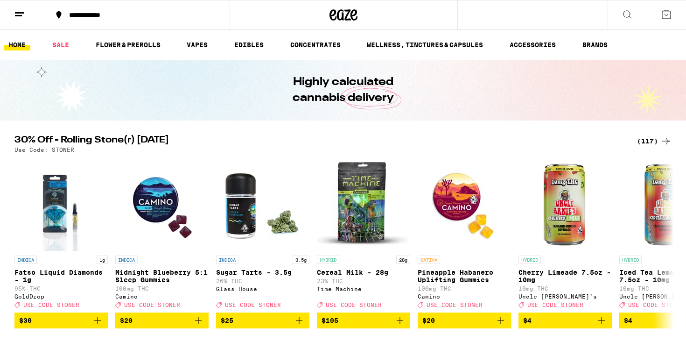
click at [654, 138] on div "(117)" at bounding box center [654, 140] width 35 height 11
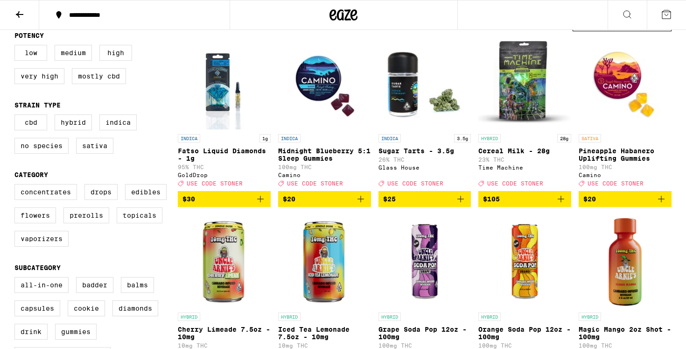
scroll to position [64, 0]
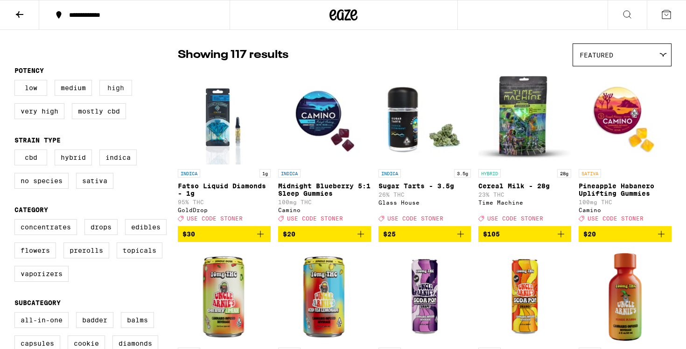
click at [124, 91] on label "High" at bounding box center [115, 88] width 33 height 16
click at [17, 82] on input "High" at bounding box center [16, 81] width 0 height 0
checkbox input "true"
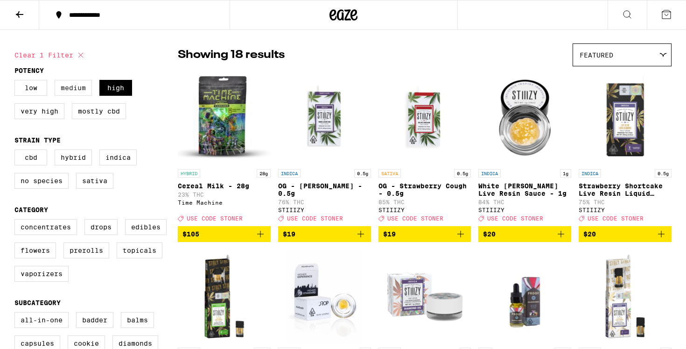
click at [85, 92] on label "Medium" at bounding box center [73, 88] width 37 height 16
click at [17, 82] on input "Medium" at bounding box center [16, 81] width 0 height 0
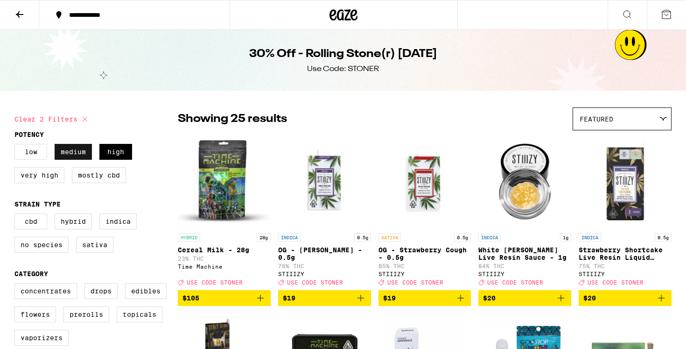
click at [72, 153] on label "Medium" at bounding box center [73, 152] width 37 height 16
click at [17, 146] on input "Medium" at bounding box center [16, 145] width 0 height 0
checkbox input "false"
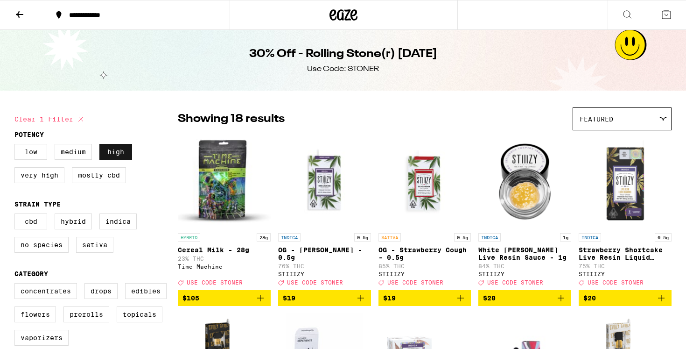
click at [122, 155] on label "High" at bounding box center [115, 152] width 33 height 16
click at [17, 146] on input "High" at bounding box center [16, 145] width 0 height 0
checkbox input "false"
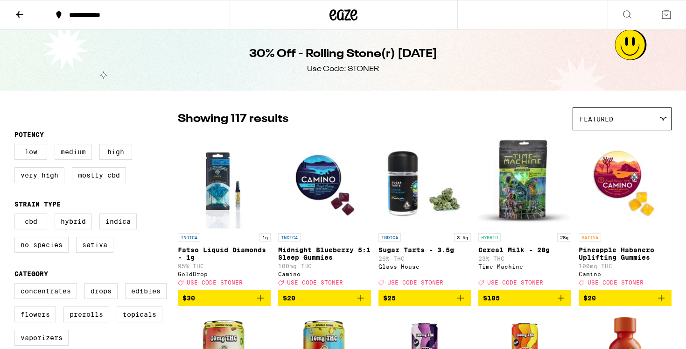
click at [76, 156] on label "Medium" at bounding box center [73, 152] width 37 height 16
click at [17, 146] on input "Medium" at bounding box center [16, 145] width 0 height 0
checkbox input "true"
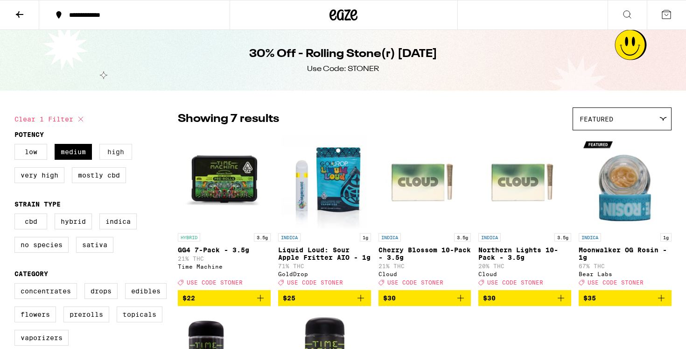
click at [112, 154] on label "High" at bounding box center [115, 152] width 33 height 16
click at [17, 146] on input "High" at bounding box center [16, 145] width 0 height 0
checkbox input "true"
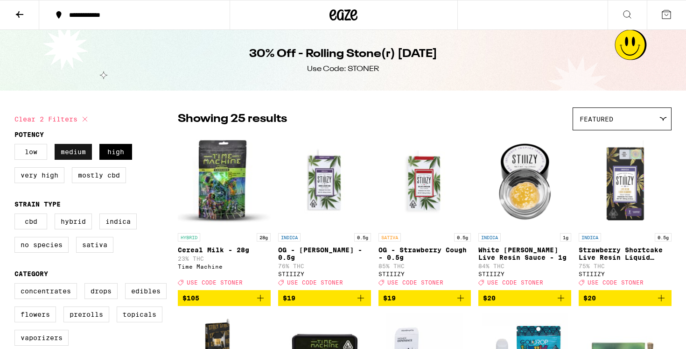
click at [77, 156] on label "Medium" at bounding box center [73, 152] width 37 height 16
click at [17, 146] on input "Medium" at bounding box center [16, 145] width 0 height 0
checkbox input "false"
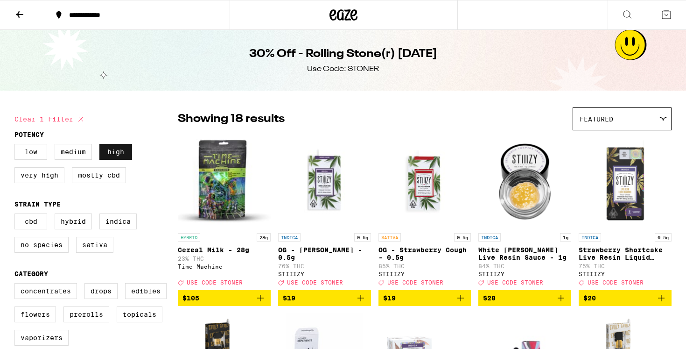
click at [102, 156] on label "High" at bounding box center [115, 152] width 33 height 16
click at [17, 146] on input "High" at bounding box center [16, 145] width 0 height 0
checkbox input "false"
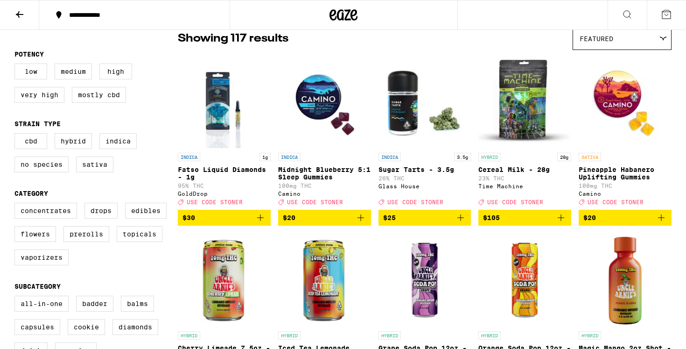
scroll to position [84, 0]
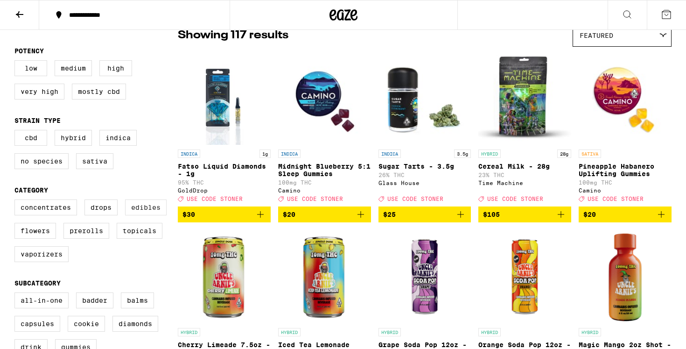
click at [159, 215] on label "Edibles" at bounding box center [146, 207] width 42 height 16
click at [17, 201] on input "Edibles" at bounding box center [16, 201] width 0 height 0
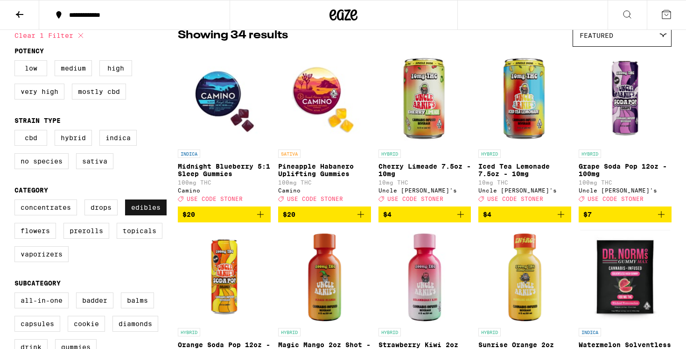
click at [159, 215] on label "Edibles" at bounding box center [146, 207] width 42 height 16
click at [17, 201] on input "Edibles" at bounding box center [16, 201] width 0 height 0
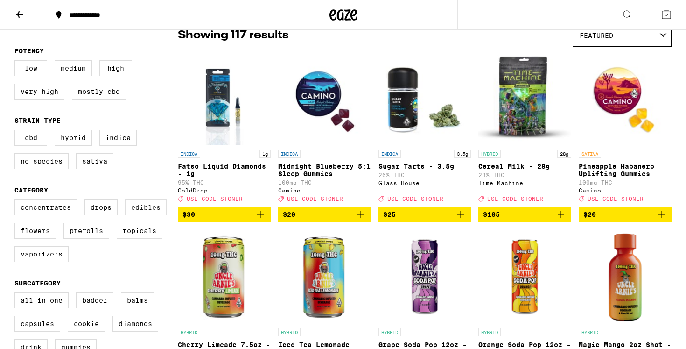
click at [159, 215] on label "Edibles" at bounding box center [146, 207] width 42 height 16
click at [17, 201] on input "Edibles" at bounding box center [16, 201] width 0 height 0
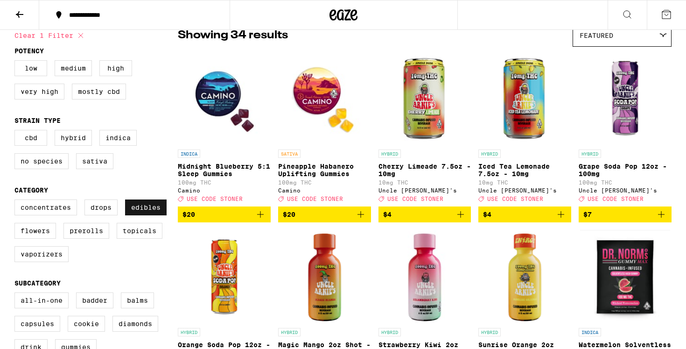
click at [159, 215] on label "Edibles" at bounding box center [146, 207] width 42 height 16
click at [17, 201] on input "Edibles" at bounding box center [16, 201] width 0 height 0
checkbox input "false"
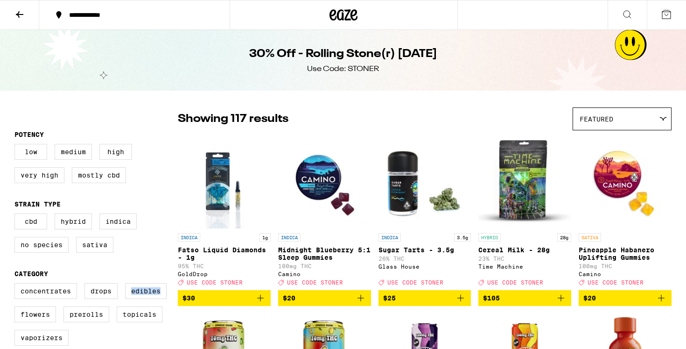
click at [343, 18] on icon at bounding box center [344, 14] width 14 height 11
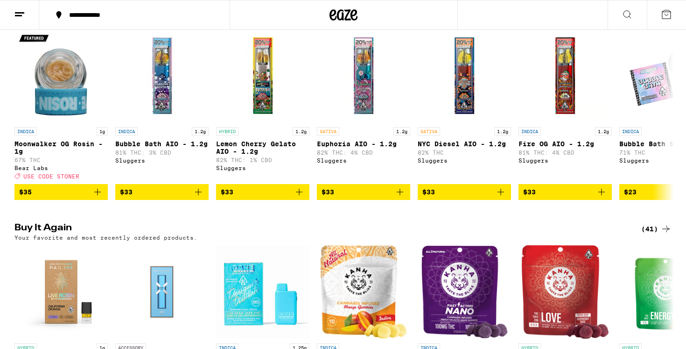
scroll to position [561, 0]
